Goal: Navigation & Orientation: Find specific page/section

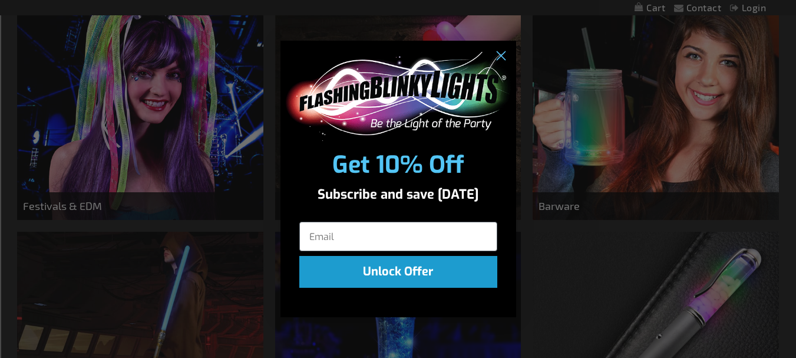
scroll to position [354, 0]
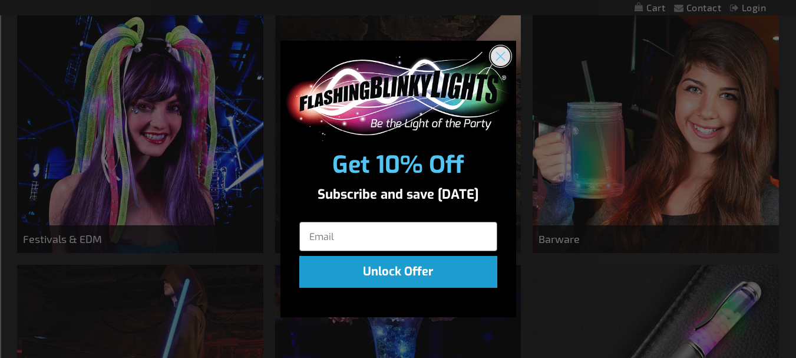
click at [503, 52] on circle "Close dialog" at bounding box center [499, 56] width 19 height 19
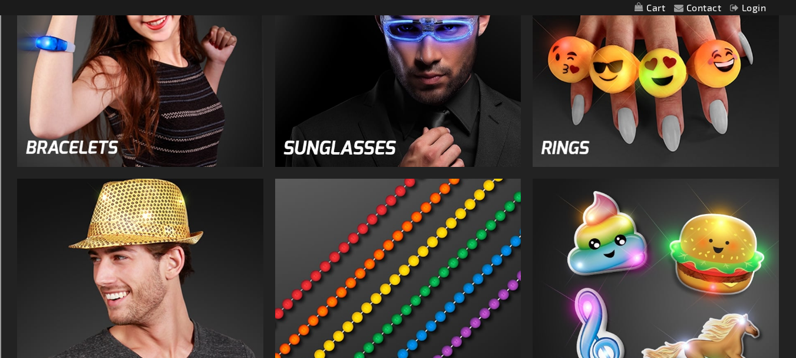
scroll to position [1120, 0]
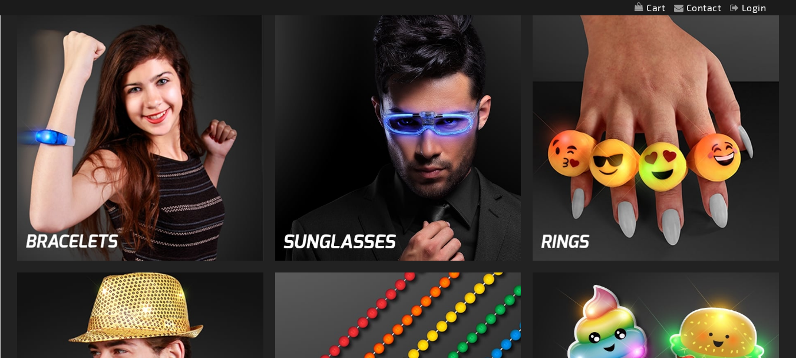
click at [119, 154] on img at bounding box center [140, 137] width 246 height 246
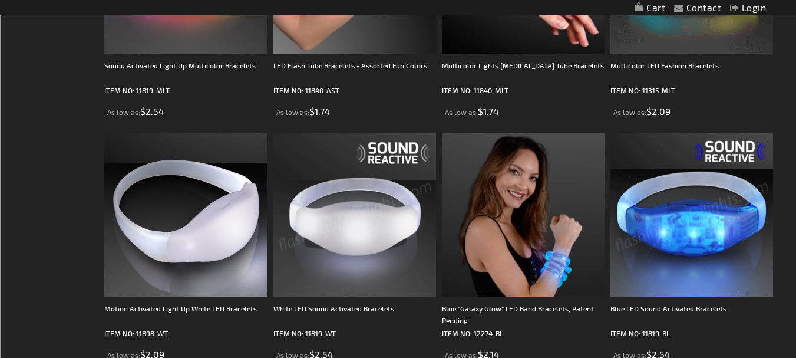
scroll to position [591, 0]
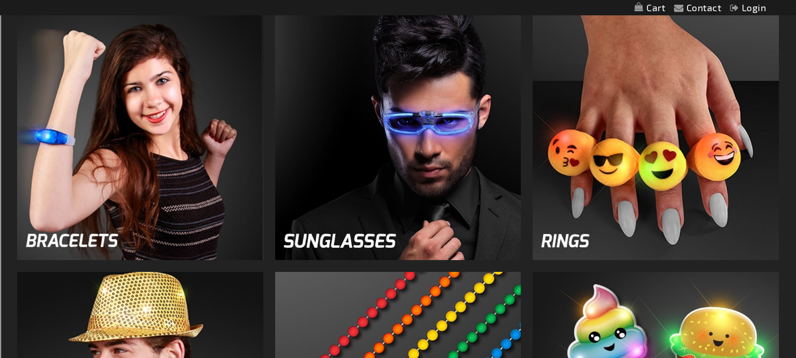
scroll to position [1120, 0]
click at [683, 136] on img at bounding box center [656, 137] width 246 height 246
